Goal: Task Accomplishment & Management: Use online tool/utility

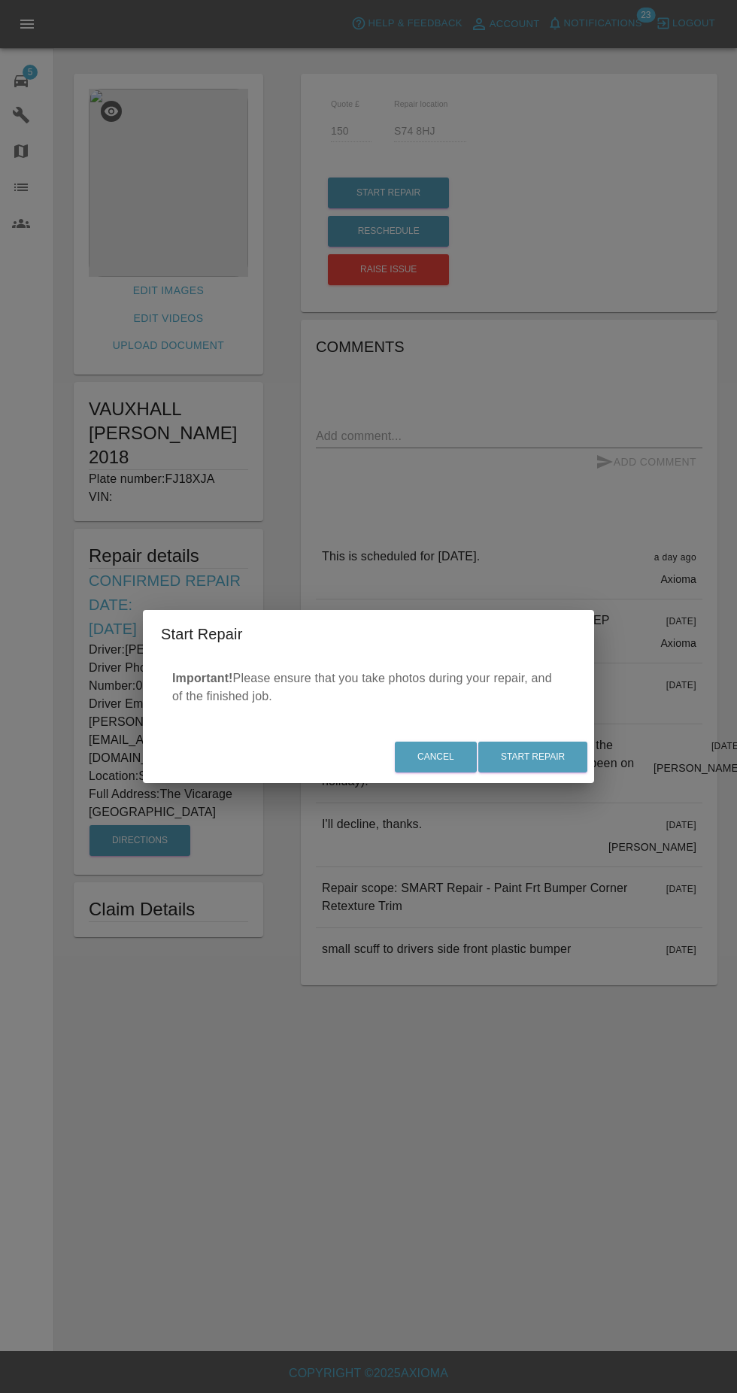
scroll to position [20, 0]
click at [569, 770] on button "Start Repair" at bounding box center [532, 756] width 109 height 31
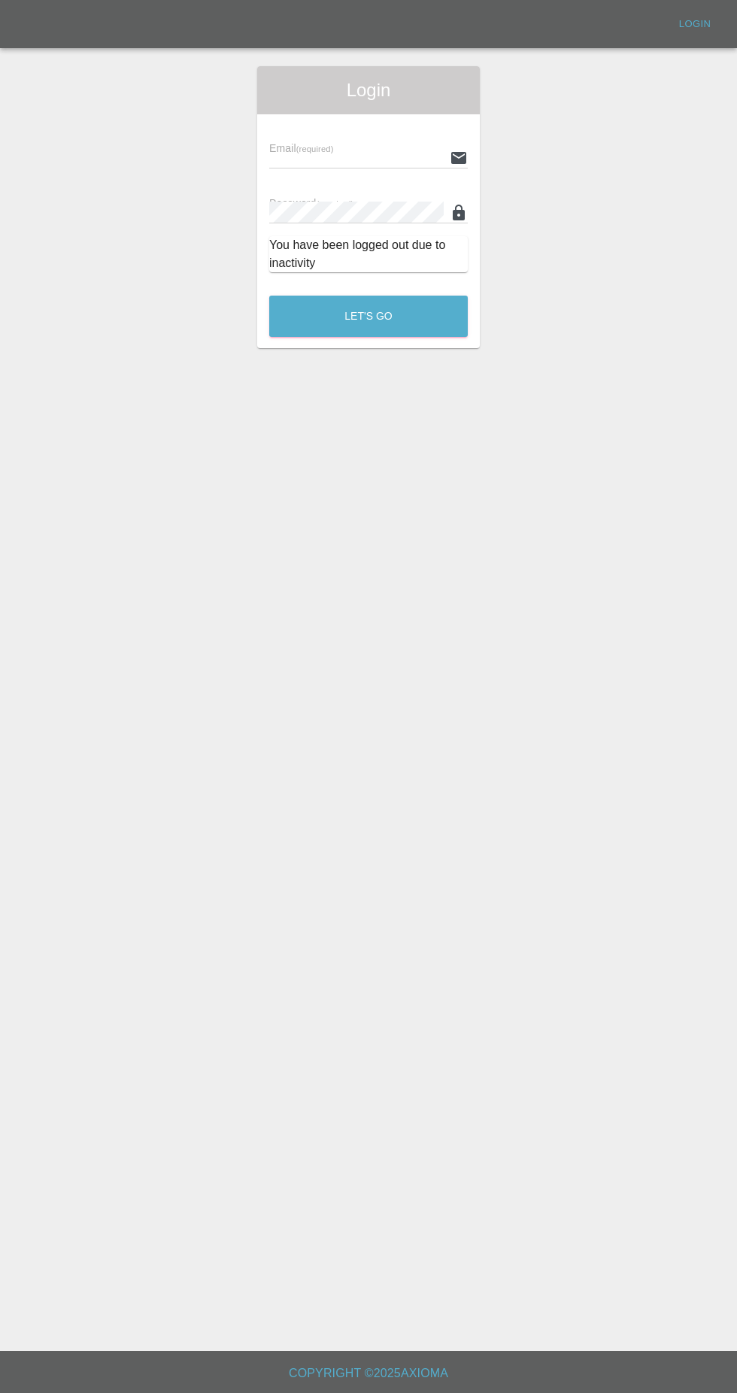
click at [398, 147] on input "text" at bounding box center [356, 158] width 174 height 22
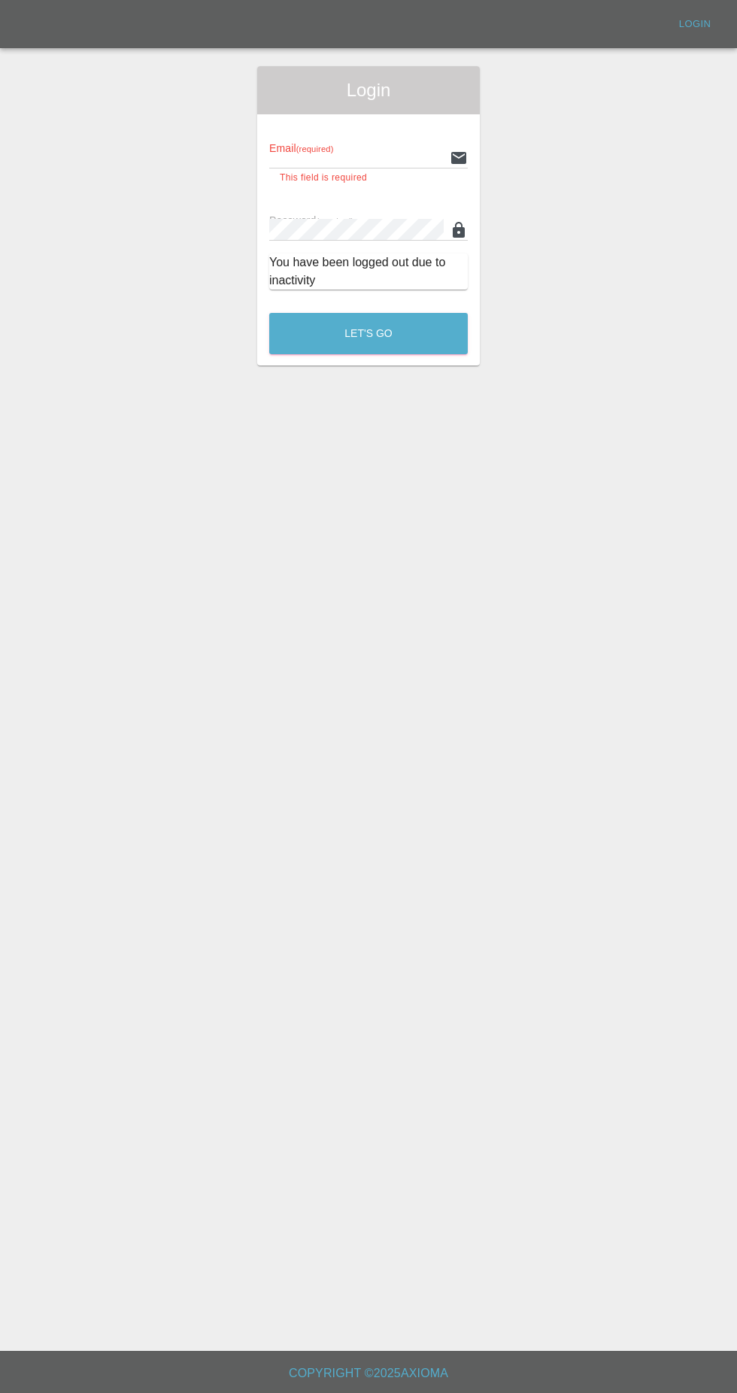
type input "[EMAIL_ADDRESS][DOMAIN_NAME]"
click at [269, 313] on button "Let's Go" at bounding box center [368, 333] width 199 height 41
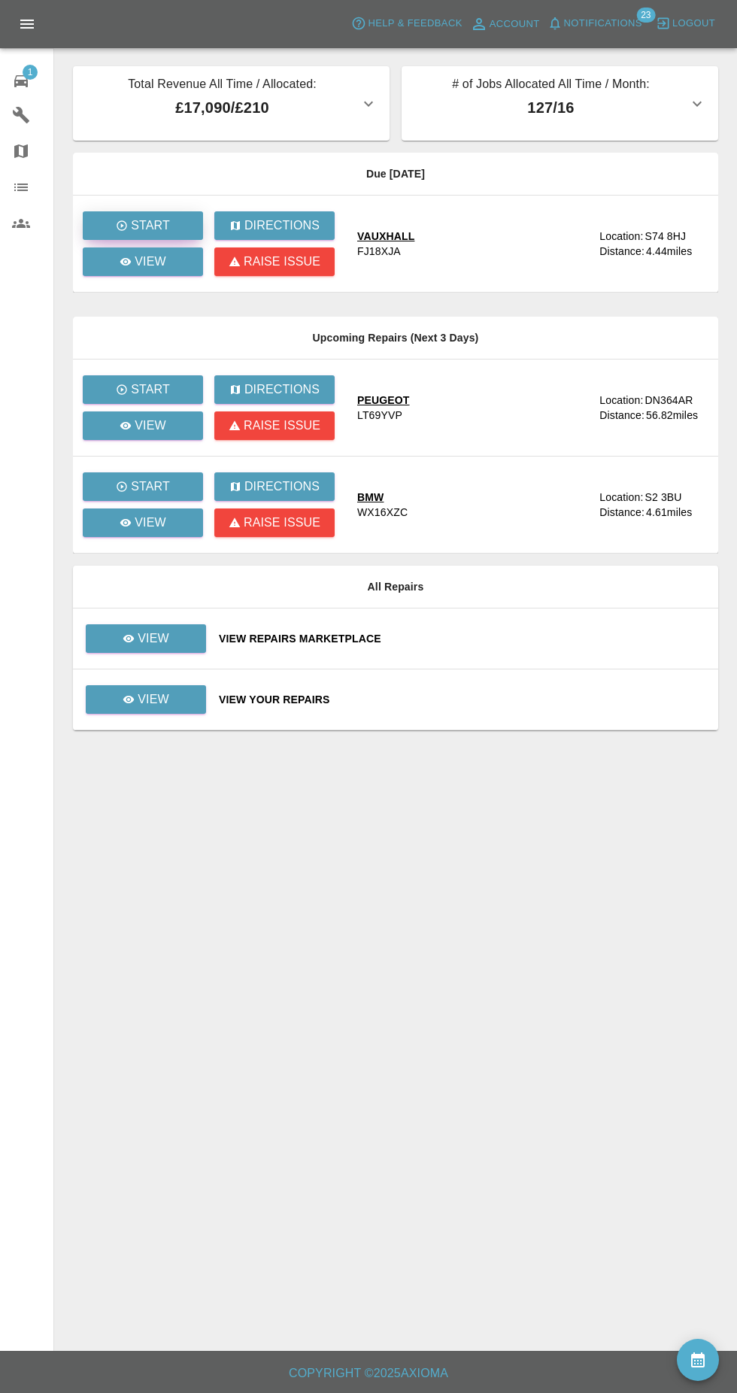
click at [171, 211] on button "Start" at bounding box center [143, 225] width 120 height 29
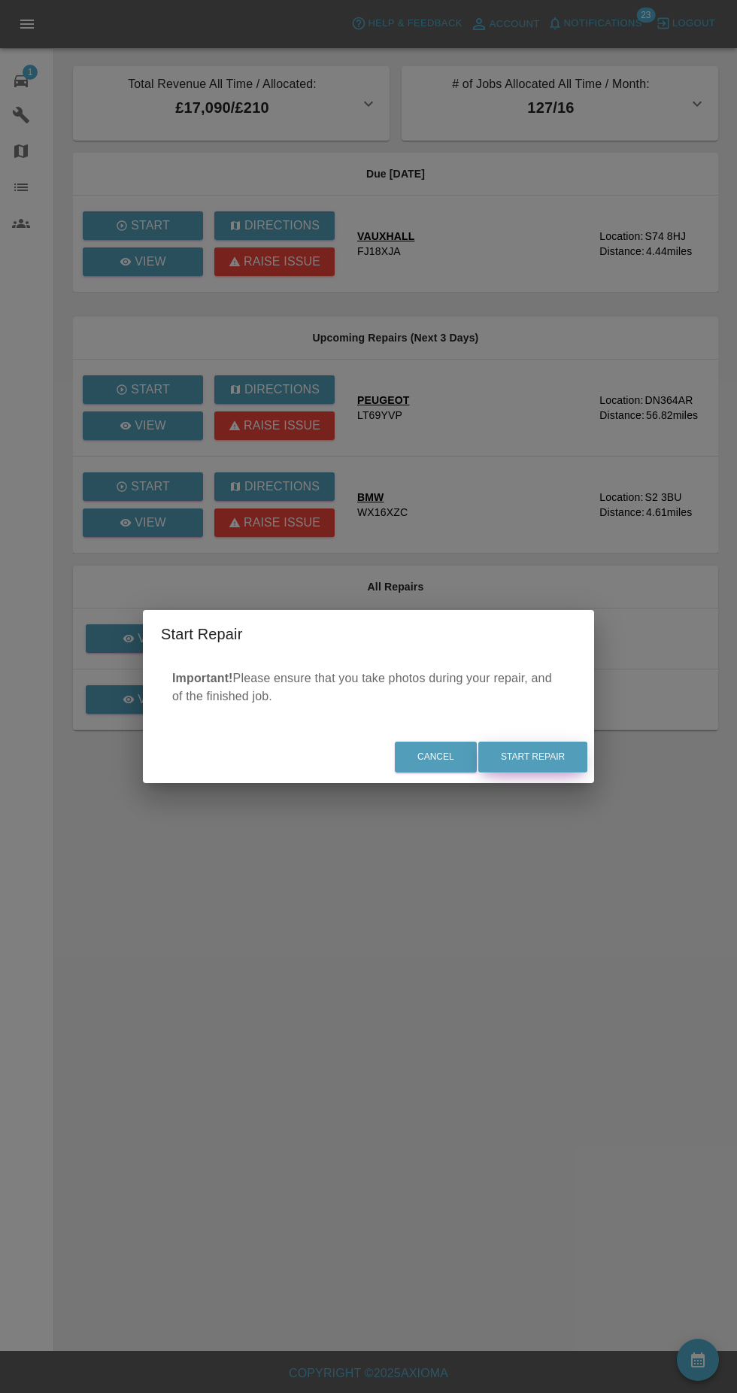
click at [572, 767] on button "Start Repair" at bounding box center [532, 756] width 109 height 31
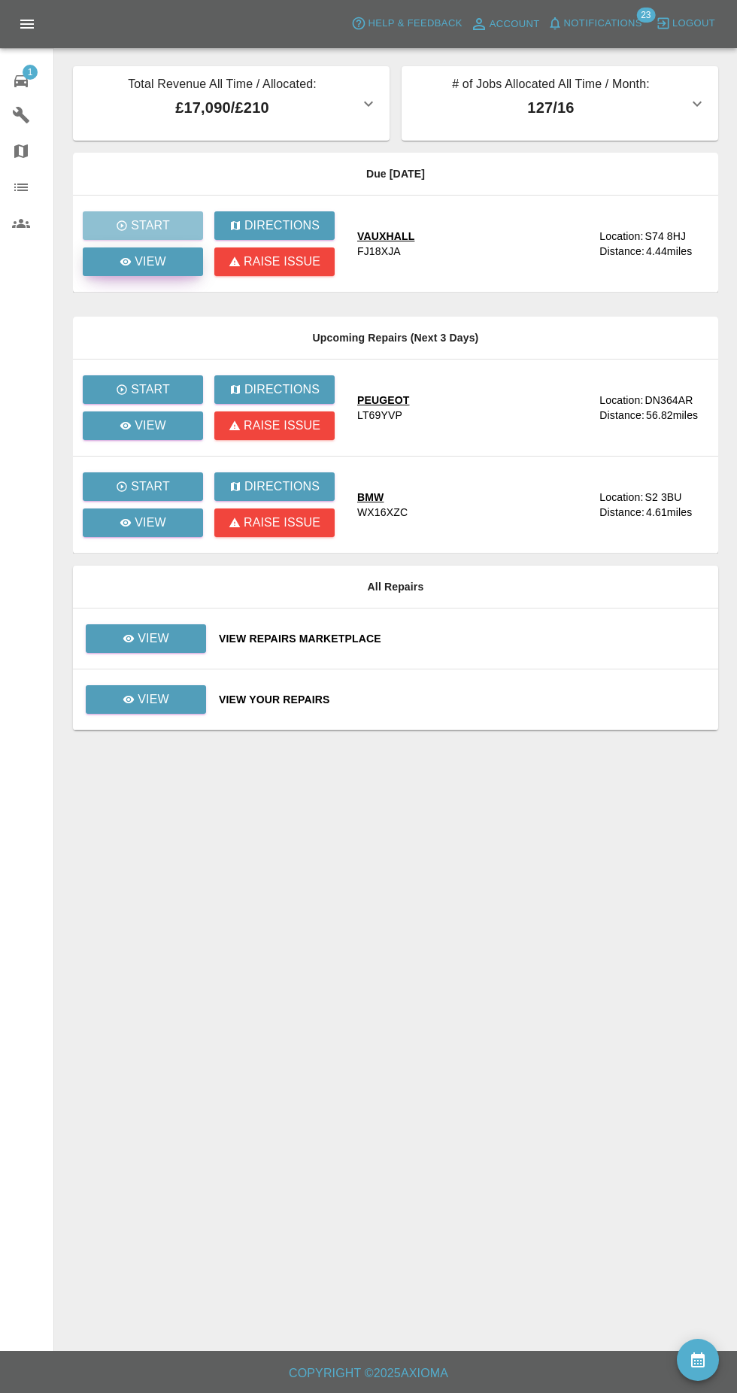
click at [167, 247] on link "View" at bounding box center [143, 261] width 120 height 29
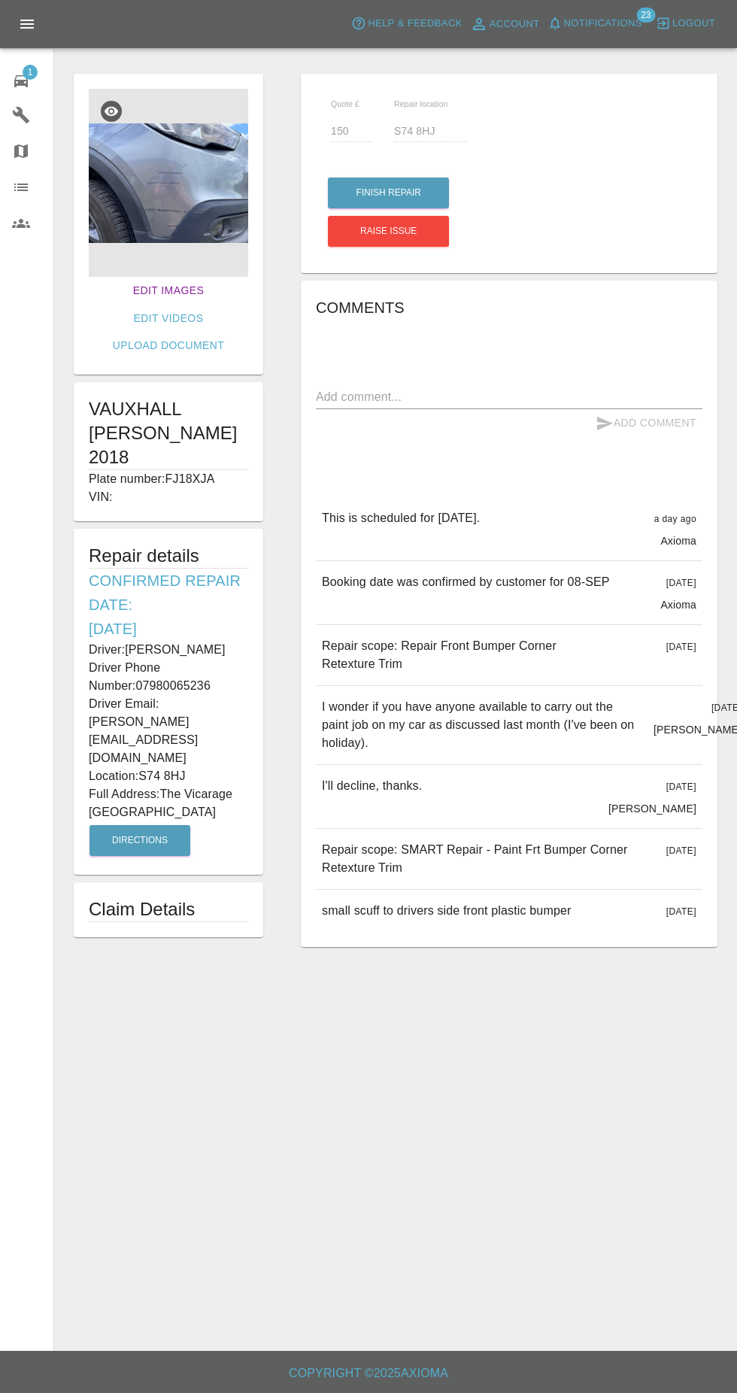
click at [140, 277] on link "Edit Images" at bounding box center [168, 291] width 83 height 28
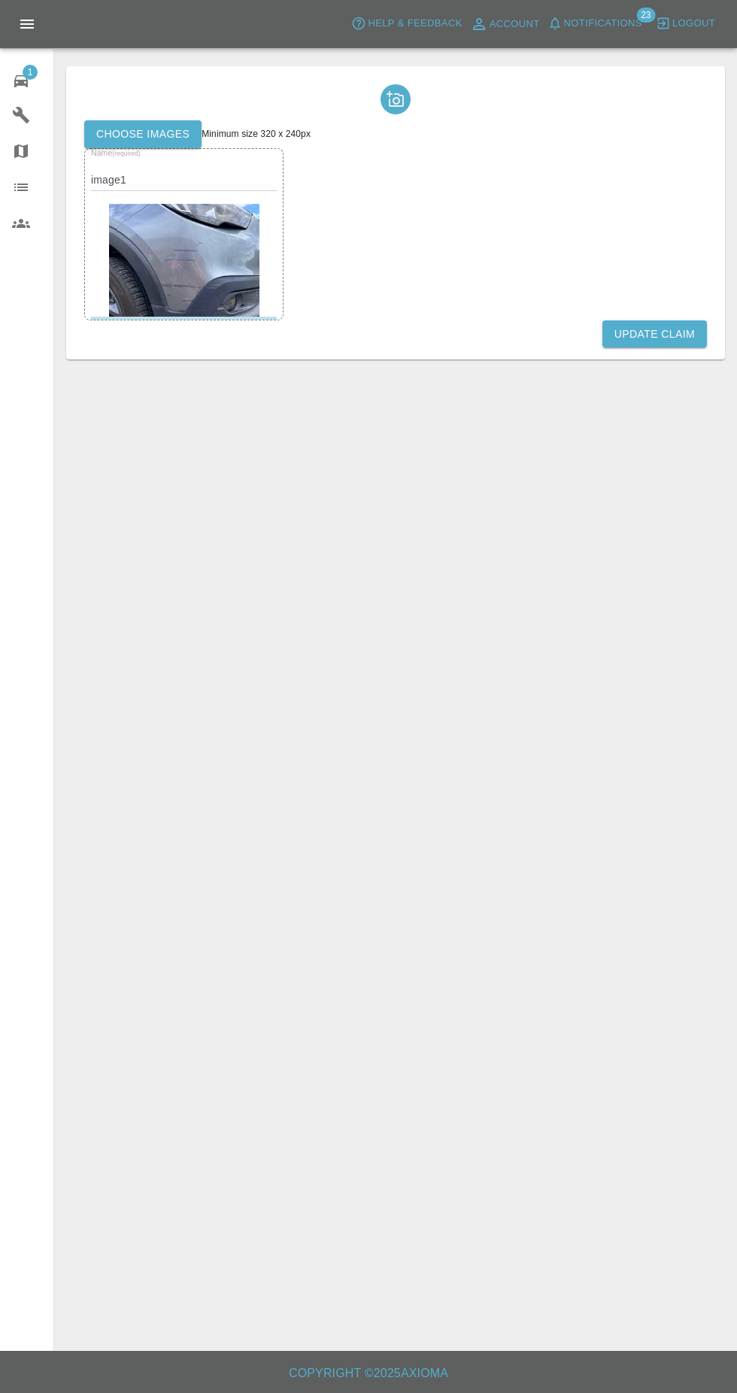
click at [145, 120] on label "Choose images" at bounding box center [142, 134] width 117 height 28
click at [0, 0] on input "Choose images" at bounding box center [0, 0] width 0 height 0
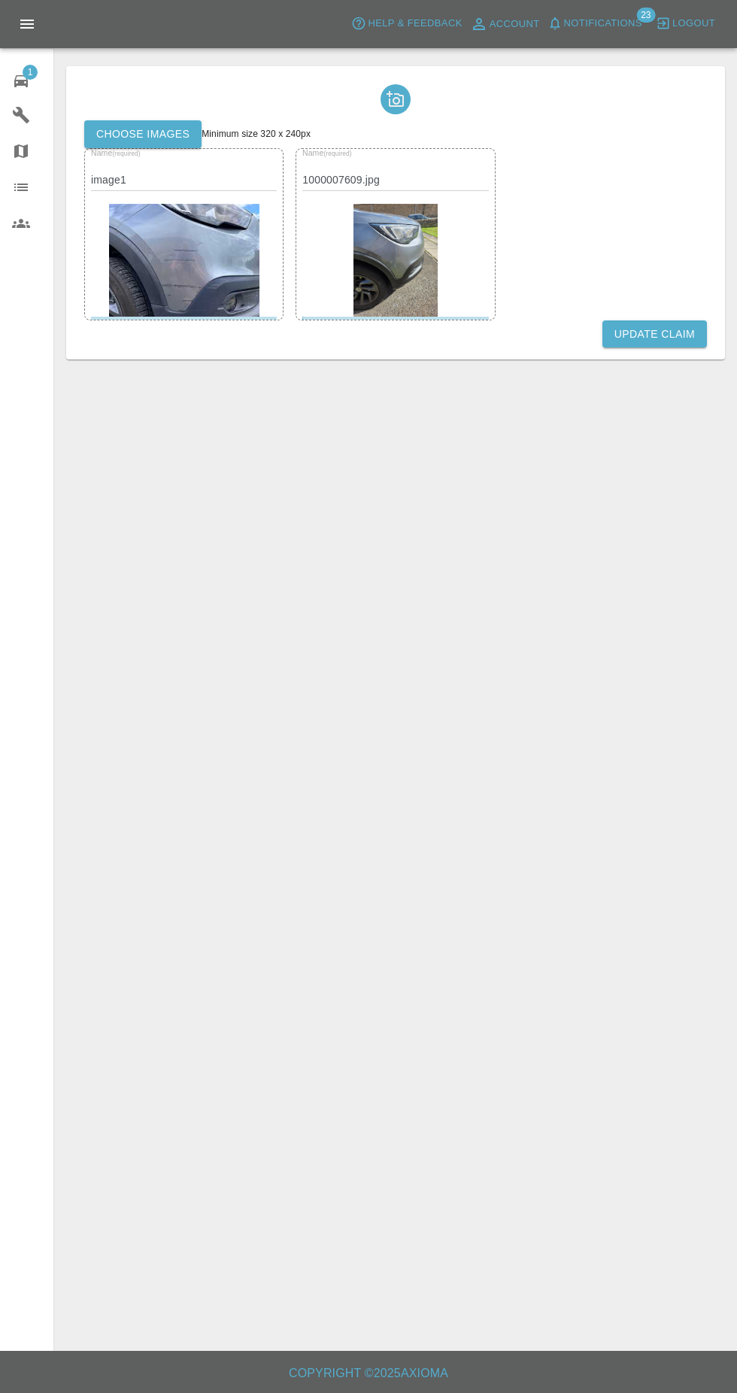
click at [634, 320] on button "Update Claim" at bounding box center [654, 334] width 105 height 28
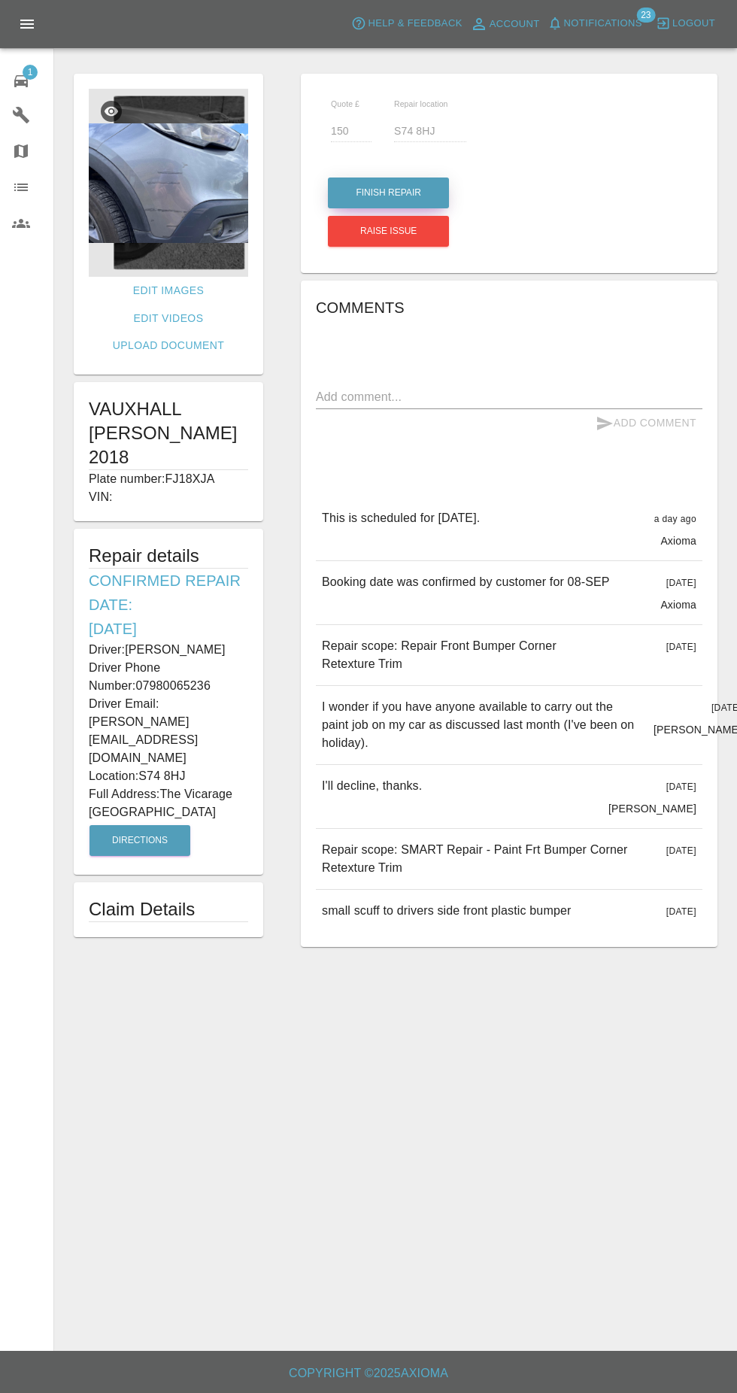
click at [370, 177] on button "Finish Repair" at bounding box center [388, 192] width 121 height 31
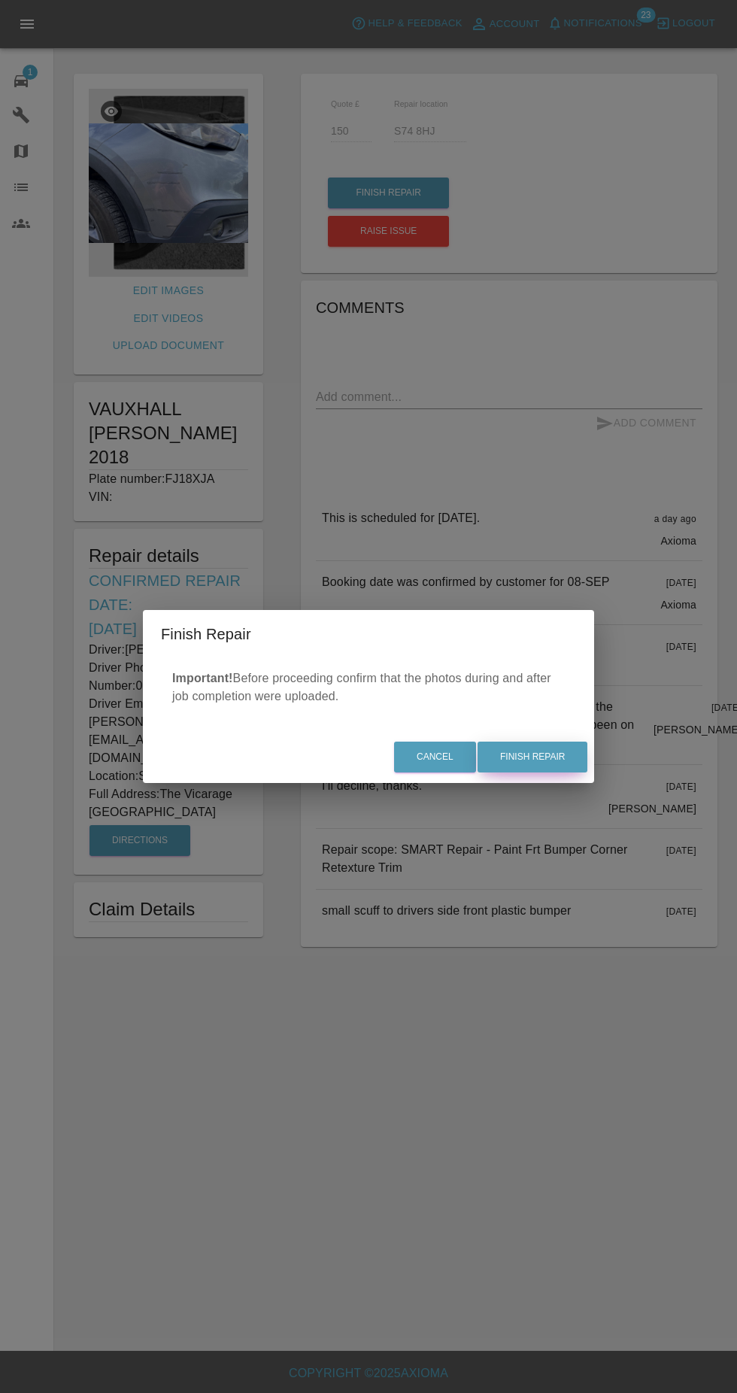
click at [530, 761] on button "Finish Repair" at bounding box center [533, 756] width 110 height 31
click at [534, 764] on div "Cancel Finish Repair" at bounding box center [368, 757] width 451 height 50
click at [536, 765] on div "Cancel Finish Repair" at bounding box center [368, 757] width 451 height 50
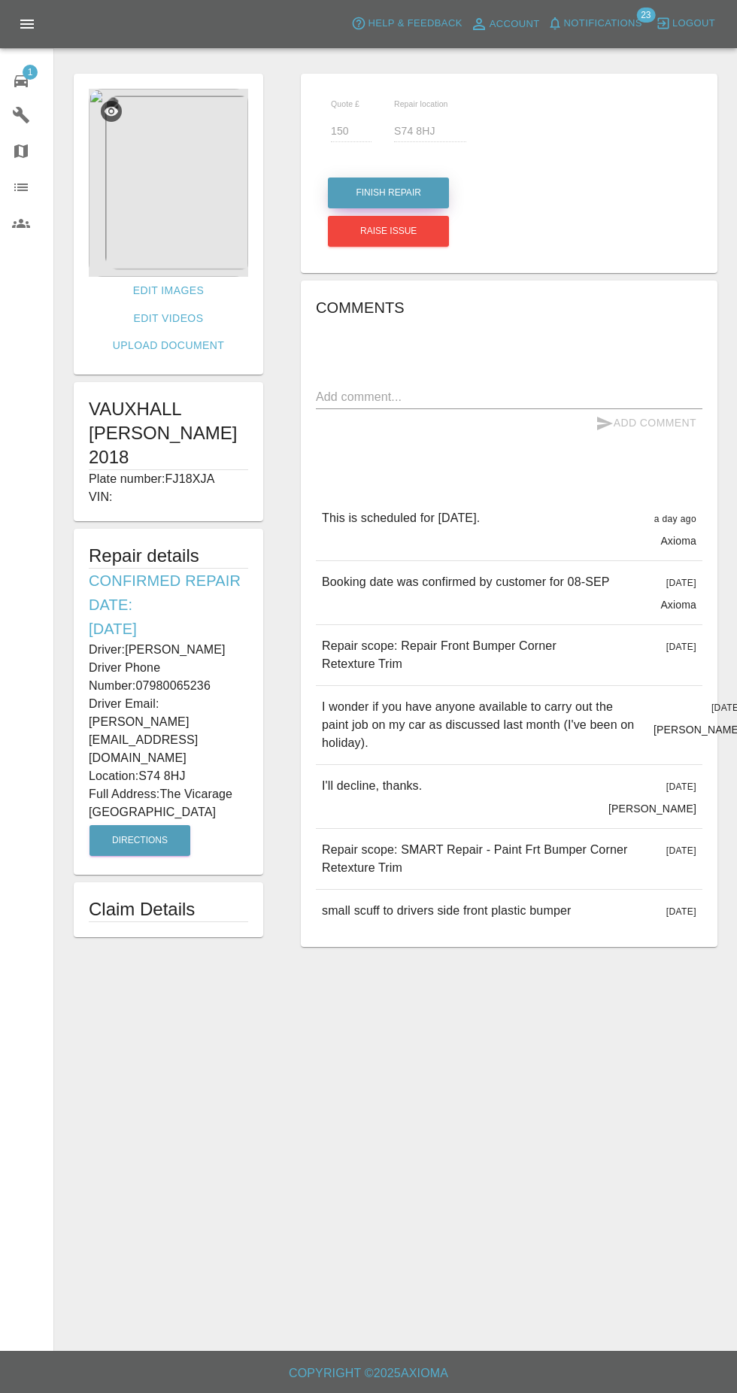
click at [361, 186] on button "Finish Repair" at bounding box center [388, 192] width 121 height 31
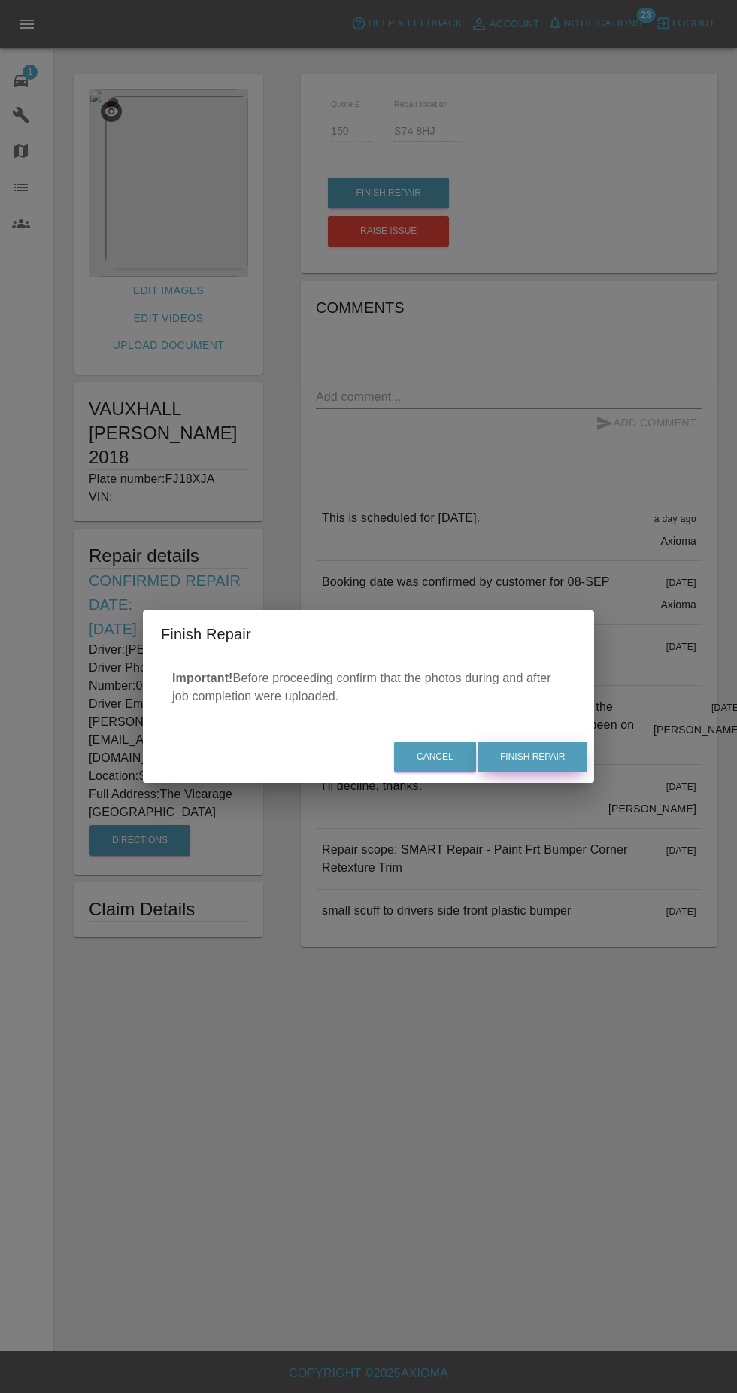
click at [508, 745] on button "Finish Repair" at bounding box center [533, 756] width 110 height 31
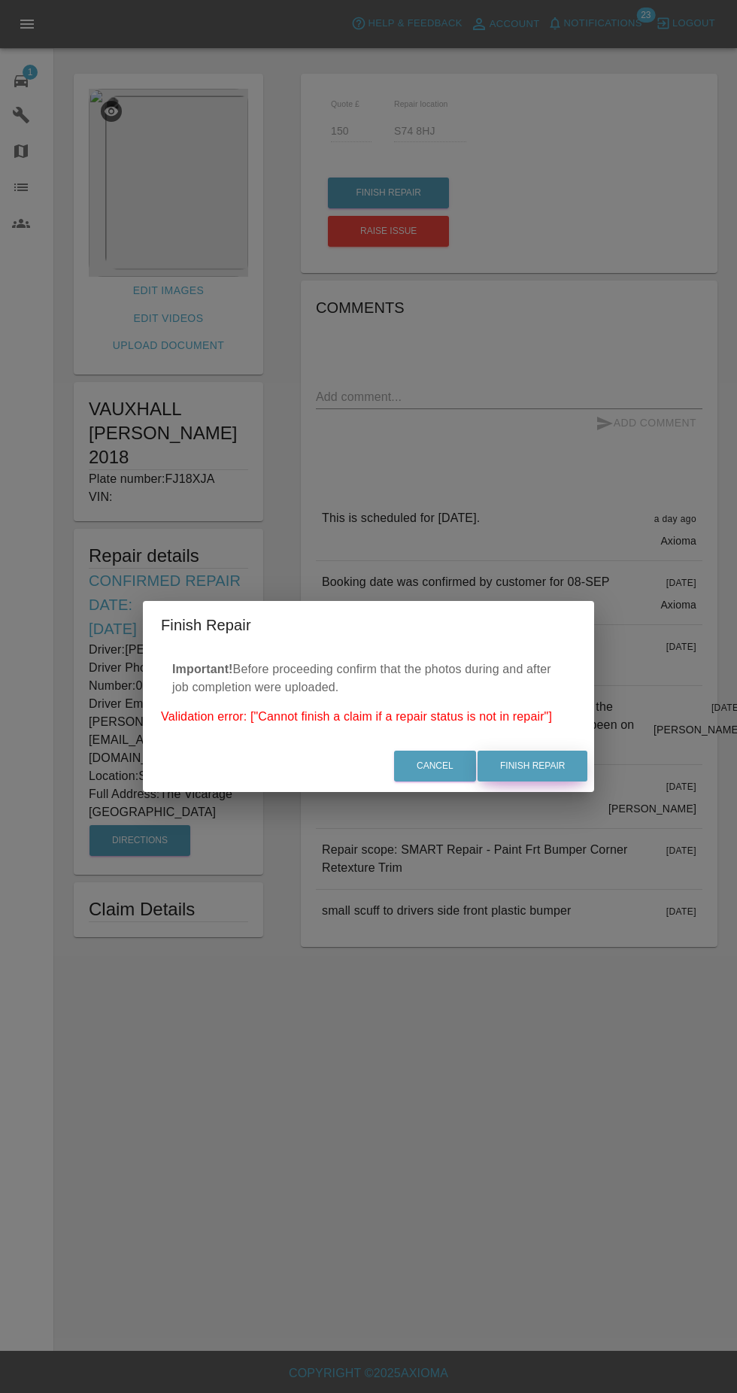
click at [524, 766] on button "Finish Repair" at bounding box center [533, 765] width 110 height 31
click at [421, 768] on button "Cancel" at bounding box center [435, 765] width 82 height 31
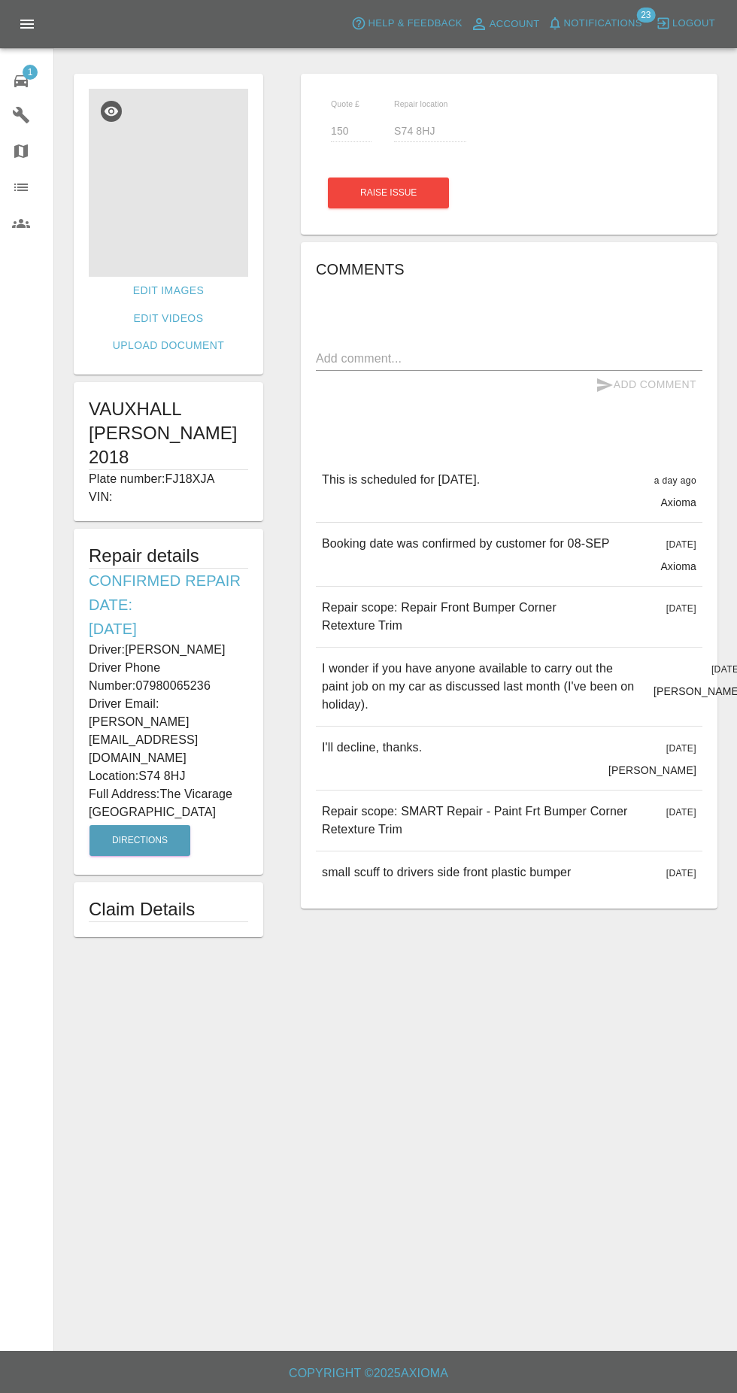
scroll to position [7, 0]
